Goal: Task Accomplishment & Management: Manage account settings

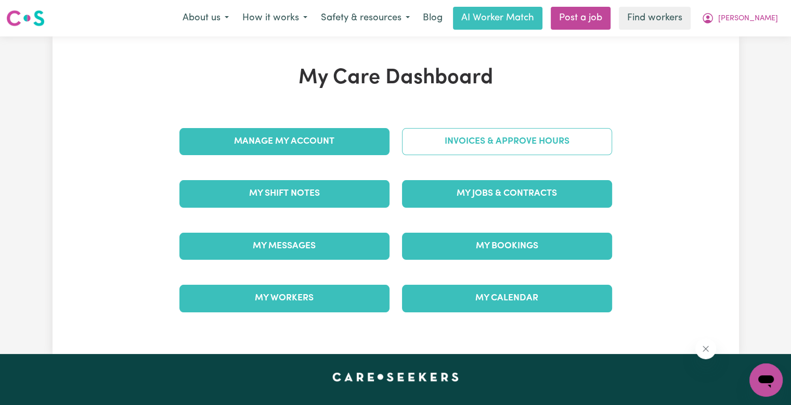
click at [441, 148] on link "Invoices & Approve Hours" at bounding box center [507, 141] width 210 height 27
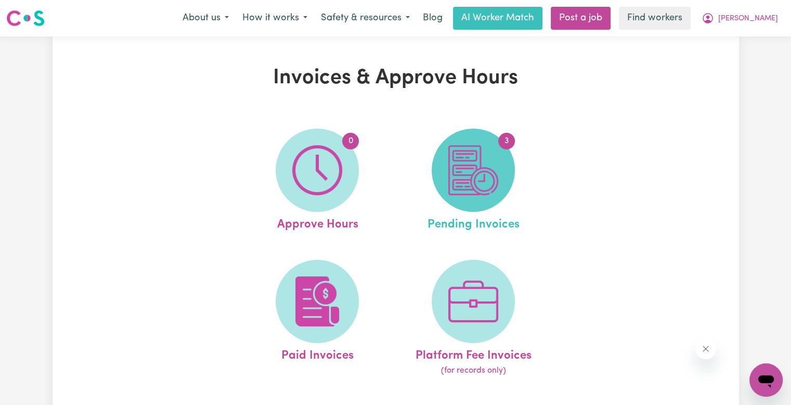
click at [496, 160] on img at bounding box center [473, 170] width 50 height 50
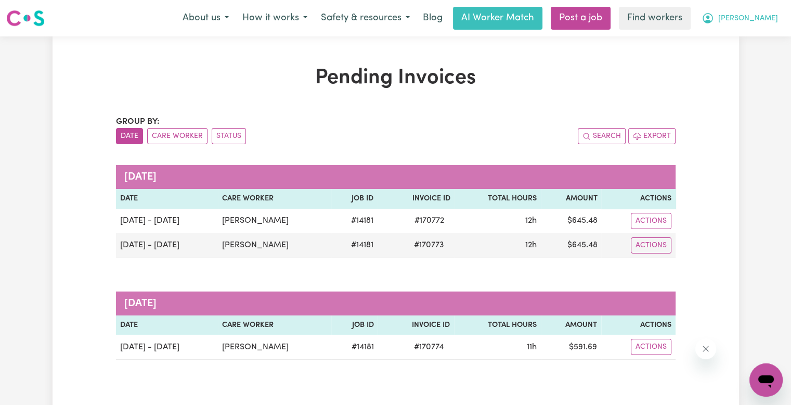
click at [777, 14] on button "[PERSON_NAME]" at bounding box center [740, 18] width 90 height 22
click at [751, 57] on link "Logout" at bounding box center [743, 60] width 82 height 20
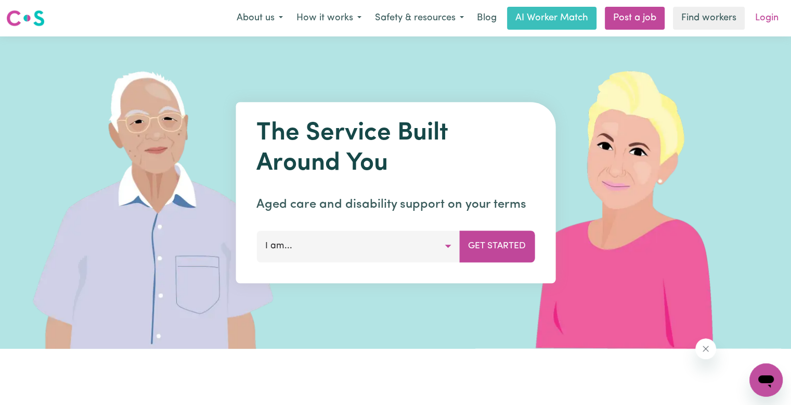
click at [760, 19] on link "Login" at bounding box center [767, 18] width 36 height 23
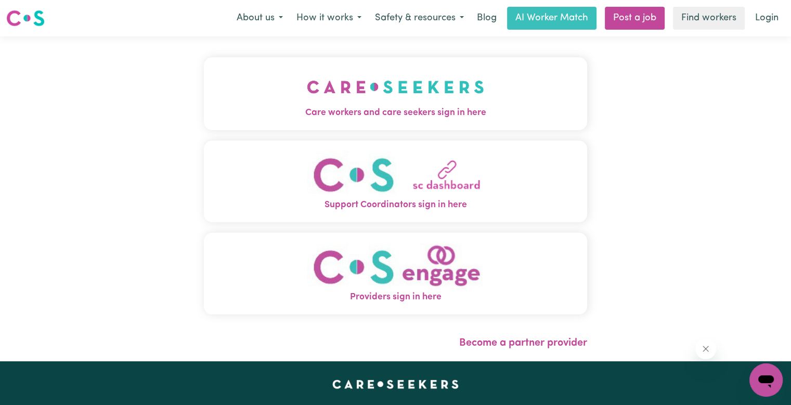
click at [357, 102] on img "Care workers and care seekers sign in here" at bounding box center [395, 87] width 177 height 38
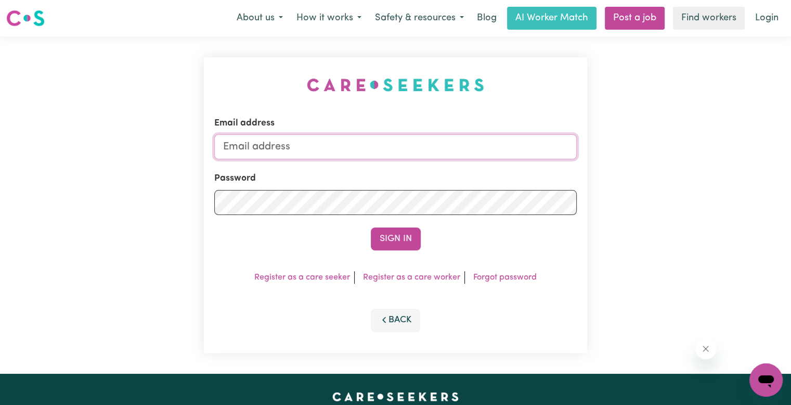
drag, startPoint x: 354, startPoint y: 150, endPoint x: 330, endPoint y: 159, distance: 24.8
click at [354, 150] on input "Email address" at bounding box center [395, 146] width 362 height 25
drag, startPoint x: 277, startPoint y: 148, endPoint x: 553, endPoint y: 136, distance: 276.4
click at [553, 136] on input "[EMAIL_ADDRESS][DOMAIN_NAME]" at bounding box center [395, 146] width 362 height 25
paste input "parisdalati"
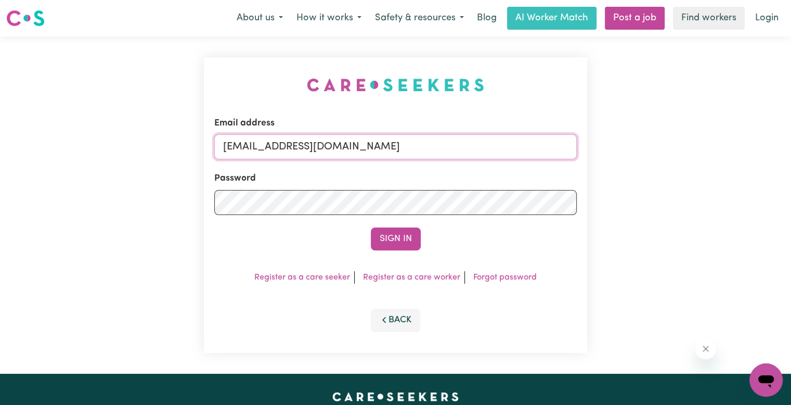
type input "[EMAIL_ADDRESS][DOMAIN_NAME]"
click at [371, 227] on button "Sign In" at bounding box center [396, 238] width 50 height 23
